Goal: Task Accomplishment & Management: Manage account settings

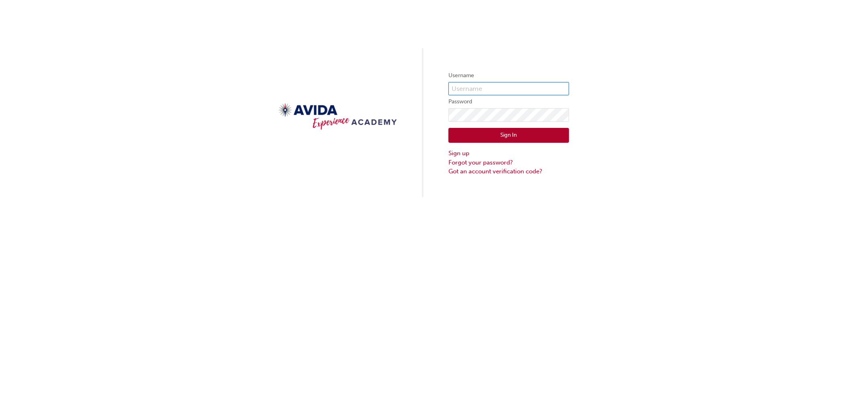
click at [477, 88] on input "text" at bounding box center [509, 89] width 121 height 14
type input "RFrench"
click button "Sign In" at bounding box center [509, 135] width 121 height 15
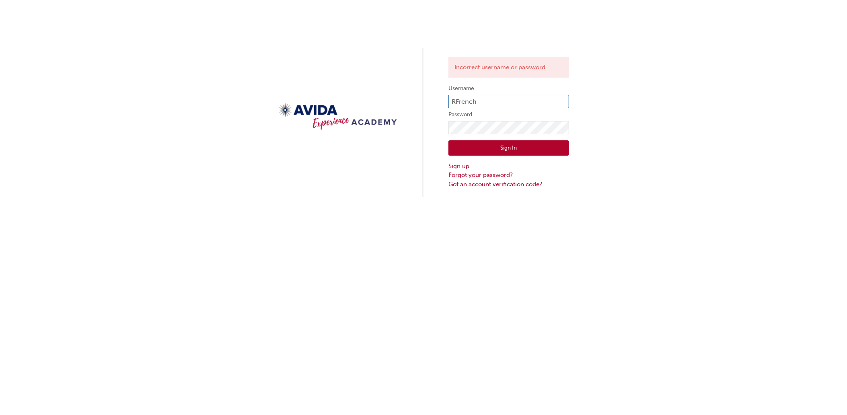
click at [483, 104] on input "RFrench" at bounding box center [509, 102] width 121 height 14
type input "rfrench"
click at [504, 145] on button "Sign In" at bounding box center [509, 147] width 121 height 15
click at [477, 102] on input "rfrench" at bounding box center [509, 102] width 121 height 14
type input "robfrench"
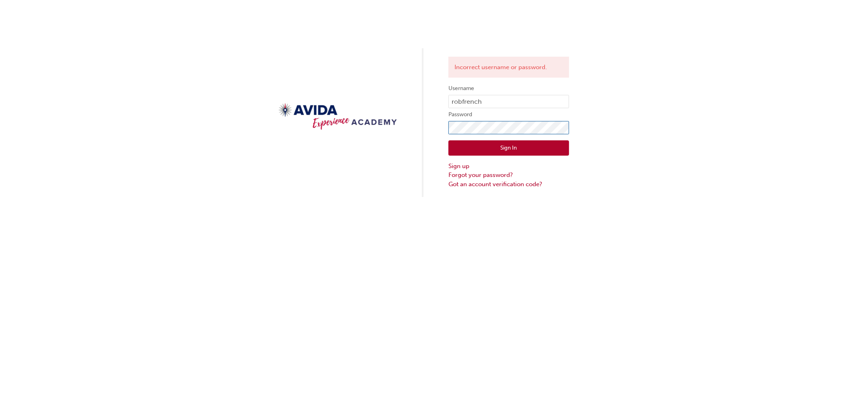
click at [442, 126] on div "Incorrect username or password. Username robfrench Password Sign In Sign up For…" at bounding box center [423, 98] width 847 height 197
click at [501, 144] on button "Sign In" at bounding box center [509, 147] width 121 height 15
